Goal: Task Accomplishment & Management: Manage account settings

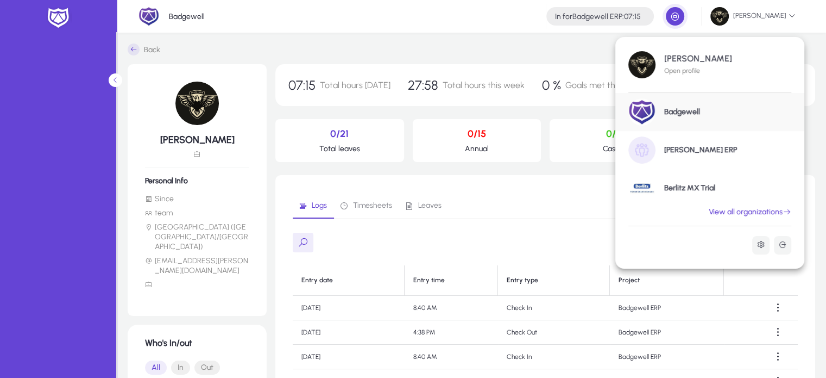
click at [764, 211] on link "View all organizations" at bounding box center [750, 212] width 109 height 10
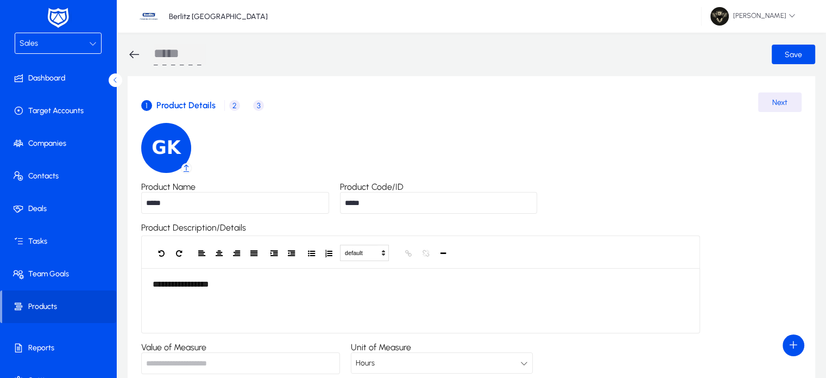
scroll to position [18, 0]
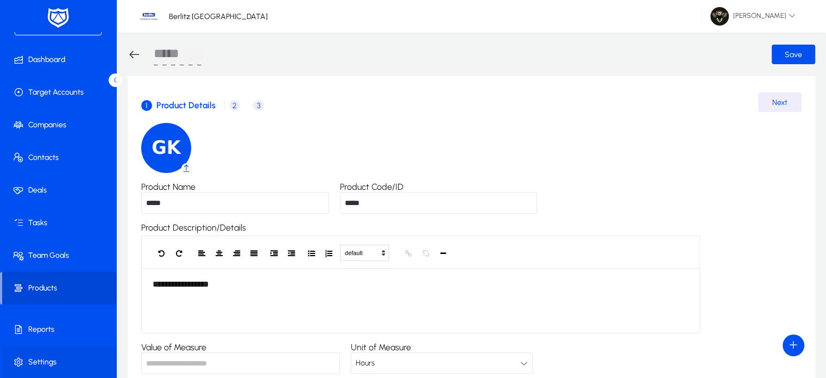
click at [45, 367] on span "Settings" at bounding box center [60, 361] width 116 height 11
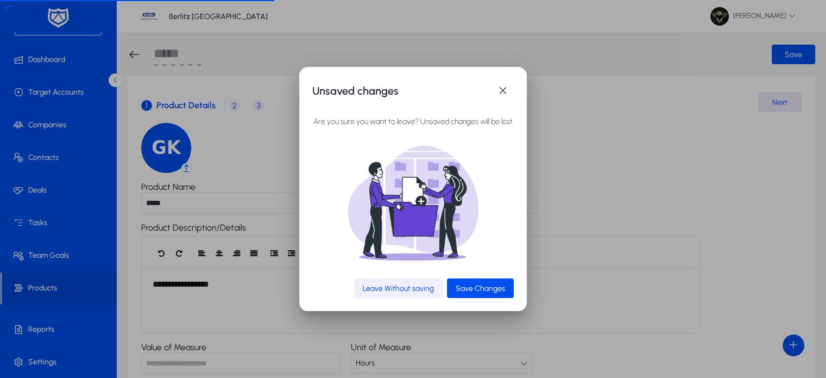
click at [400, 287] on span "Leave Without saving" at bounding box center [398, 288] width 71 height 9
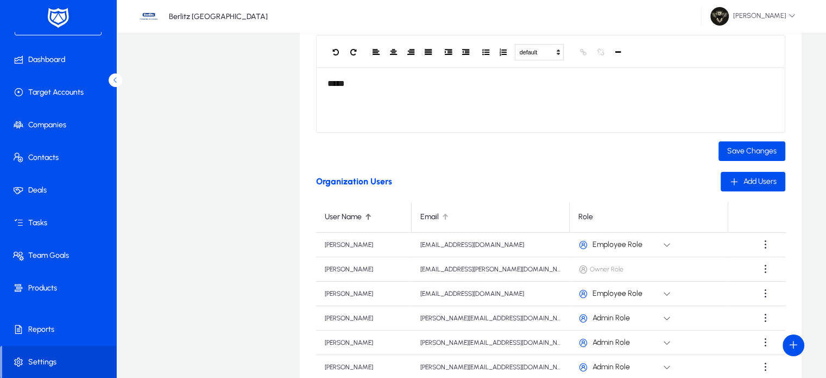
scroll to position [319, 0]
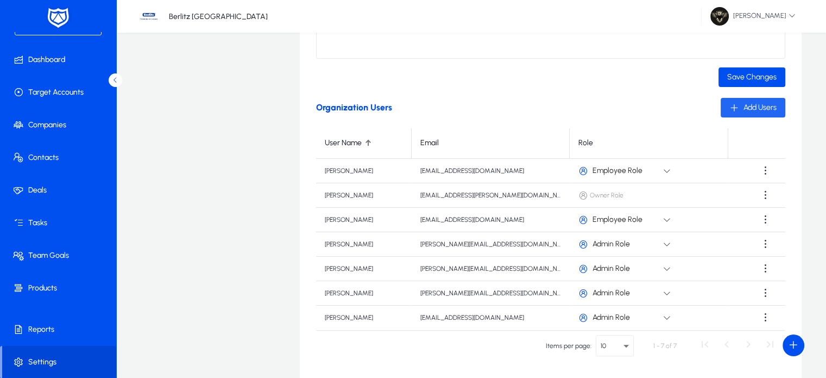
click at [747, 111] on span "Add Users" at bounding box center [760, 107] width 33 height 9
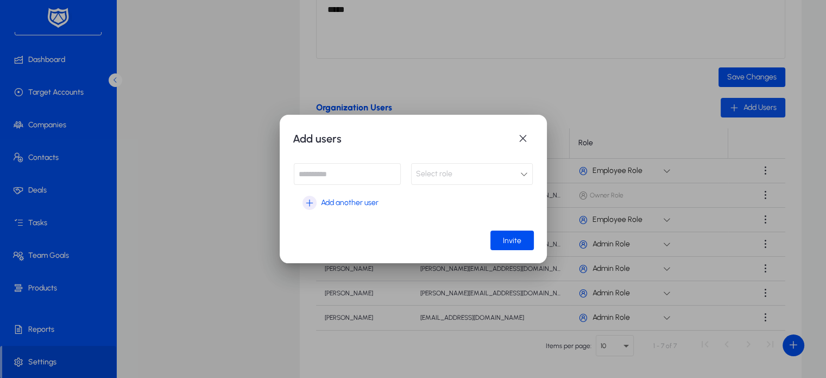
scroll to position [0, 0]
click at [379, 178] on input at bounding box center [347, 174] width 107 height 22
paste input "**********"
type input "**********"
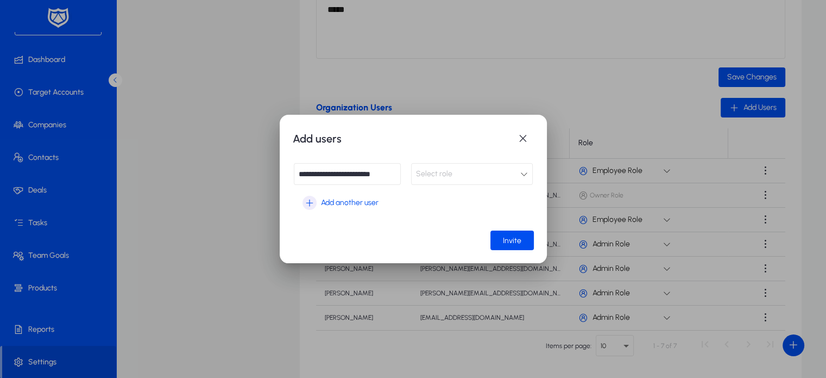
scroll to position [0, 0]
click at [462, 176] on div "Select role" at bounding box center [468, 174] width 104 height 14
click at [458, 201] on mat-option "Admin Role" at bounding box center [472, 195] width 122 height 23
click at [517, 240] on span "Invite" at bounding box center [512, 240] width 18 height 9
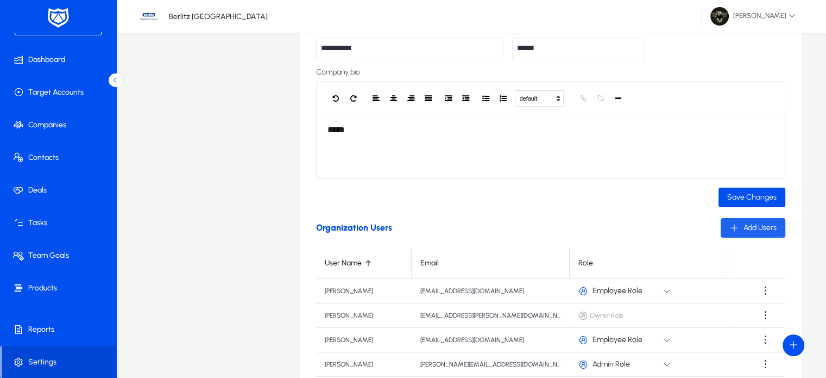
scroll to position [197, 0]
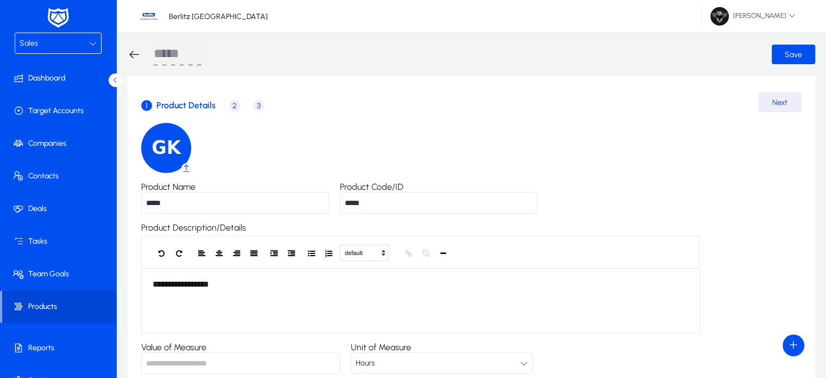
click at [612, 112] on div "1 Product Details 2 Price 3 Product Information" at bounding box center [438, 105] width 594 height 26
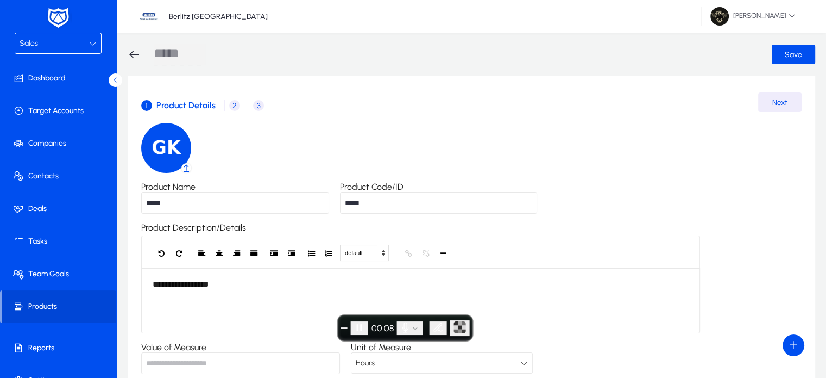
click at [233, 104] on span "2" at bounding box center [234, 105] width 11 height 11
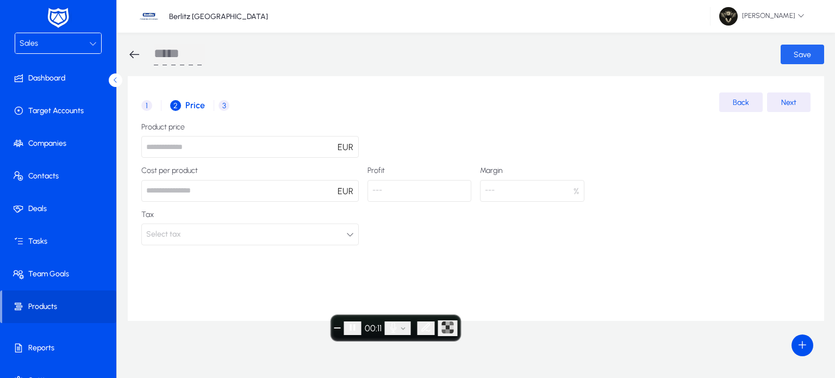
click at [785, 62] on span "submit" at bounding box center [801, 54] width 43 height 26
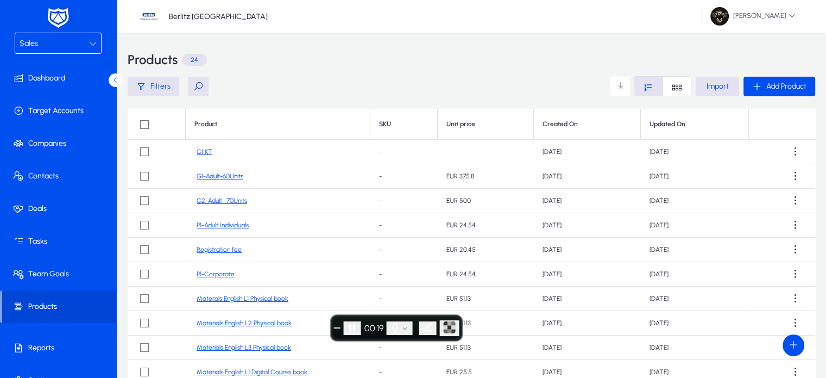
click at [783, 162] on td at bounding box center [782, 152] width 66 height 24
click at [788, 156] on span at bounding box center [796, 152] width 22 height 22
click at [760, 202] on span "Edit" at bounding box center [770, 201] width 43 height 10
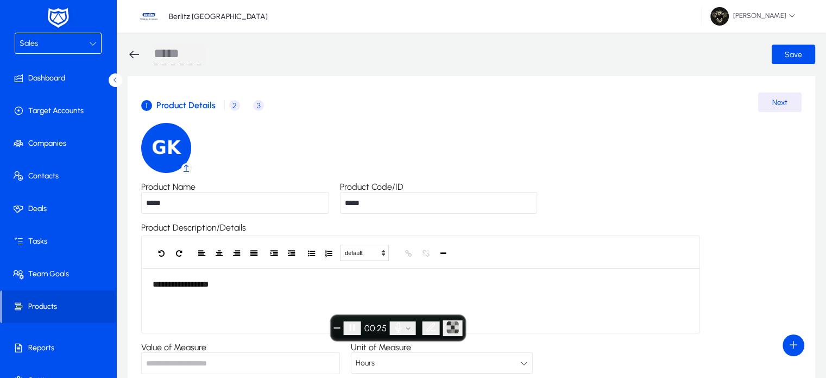
click at [236, 107] on span "2" at bounding box center [234, 105] width 11 height 11
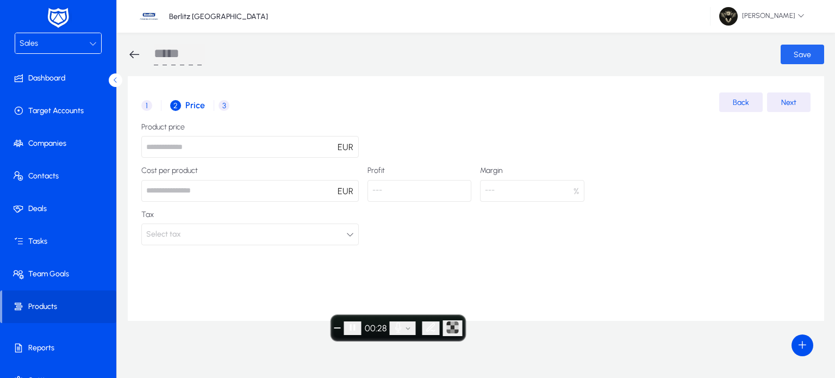
click at [819, 43] on span "submit" at bounding box center [801, 54] width 43 height 26
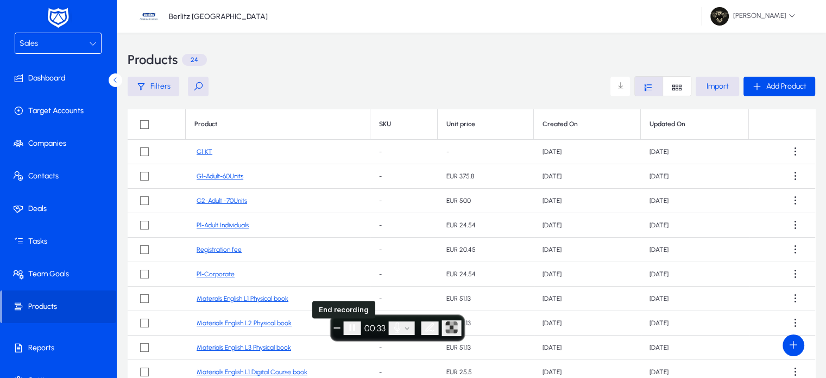
click at [341, 328] on button "End recording" at bounding box center [337, 327] width 7 height 1
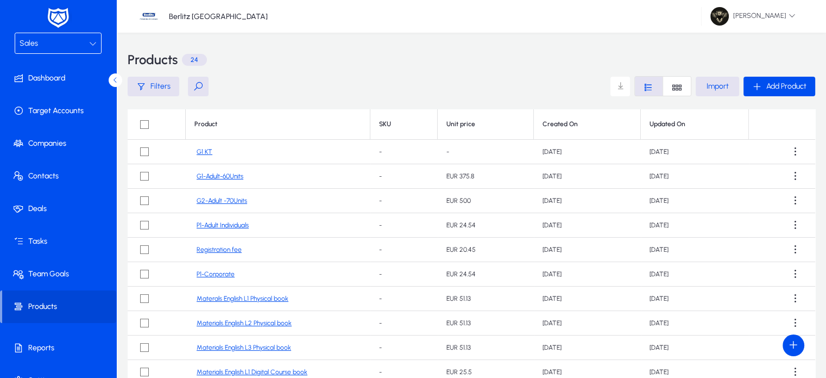
click at [206, 149] on link "G1 KT" at bounding box center [205, 152] width 16 height 8
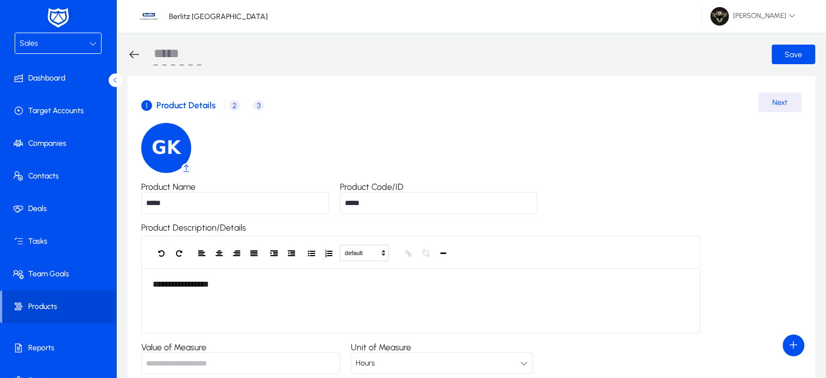
click at [230, 108] on span "2" at bounding box center [234, 105] width 11 height 11
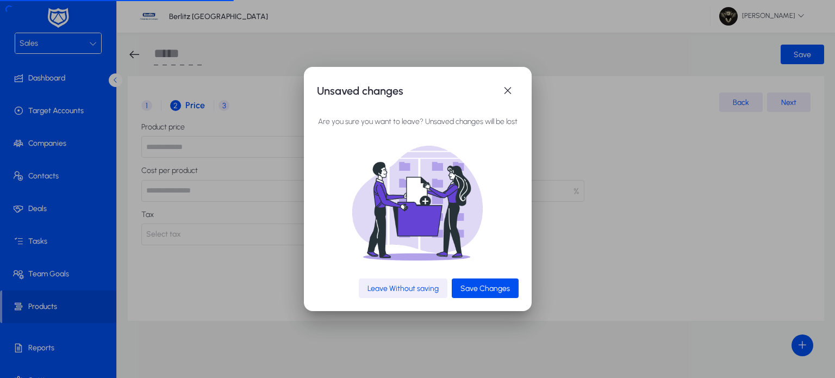
click at [404, 293] on span "Leave Without saving" at bounding box center [402, 288] width 71 height 9
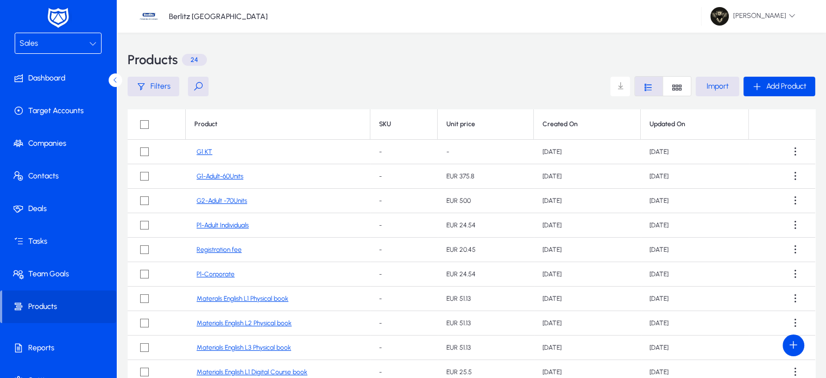
click at [215, 274] on link "P1-Corporate" at bounding box center [216, 274] width 38 height 8
